Goal: Information Seeking & Learning: Learn about a topic

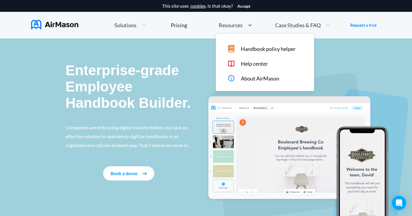
click at [233, 29] on div "Resources" at bounding box center [230, 25] width 29 height 7
click at [239, 53] on div "Handbook policy helper Help center About AirMason" at bounding box center [265, 62] width 98 height 57
click at [307, 22] on div "Case Studies & FAQ" at bounding box center [297, 25] width 50 height 7
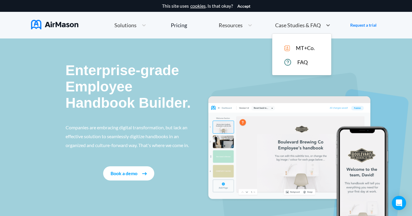
click at [297, 49] on span "MT+Co." at bounding box center [305, 48] width 19 height 6
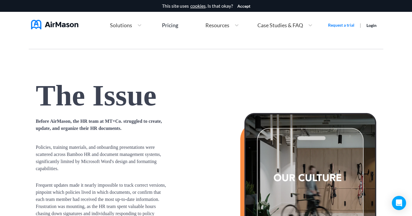
scroll to position [181, 0]
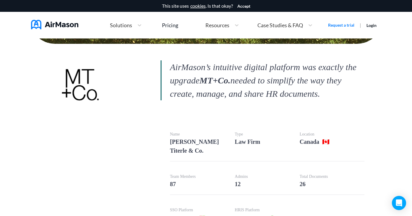
click at [123, 25] on span "Solutions" at bounding box center [121, 24] width 22 height 5
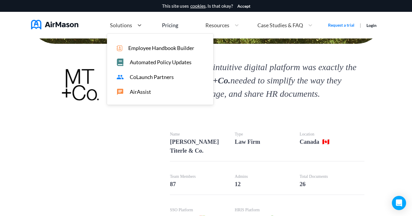
click at [140, 47] on span "Employee Handbook Builder" at bounding box center [161, 48] width 66 height 6
